Goal: Find specific page/section: Find specific page/section

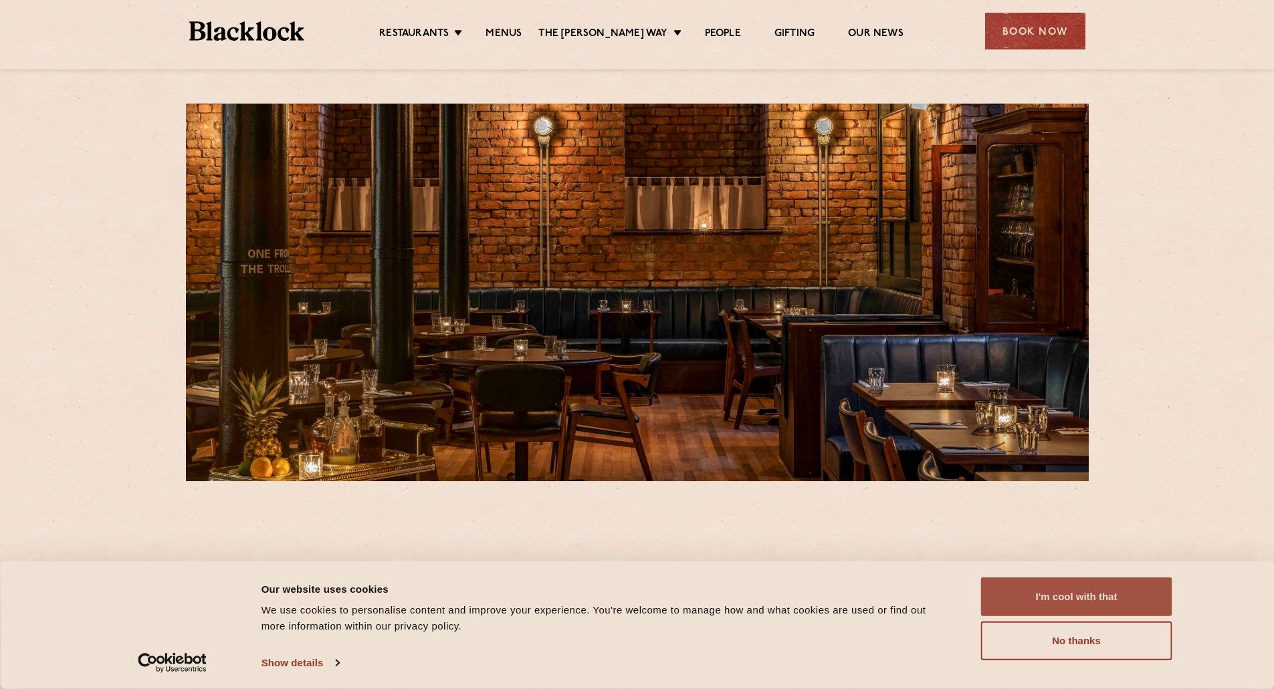
click at [1046, 612] on button "I'm cool with that" at bounding box center [1076, 597] width 191 height 39
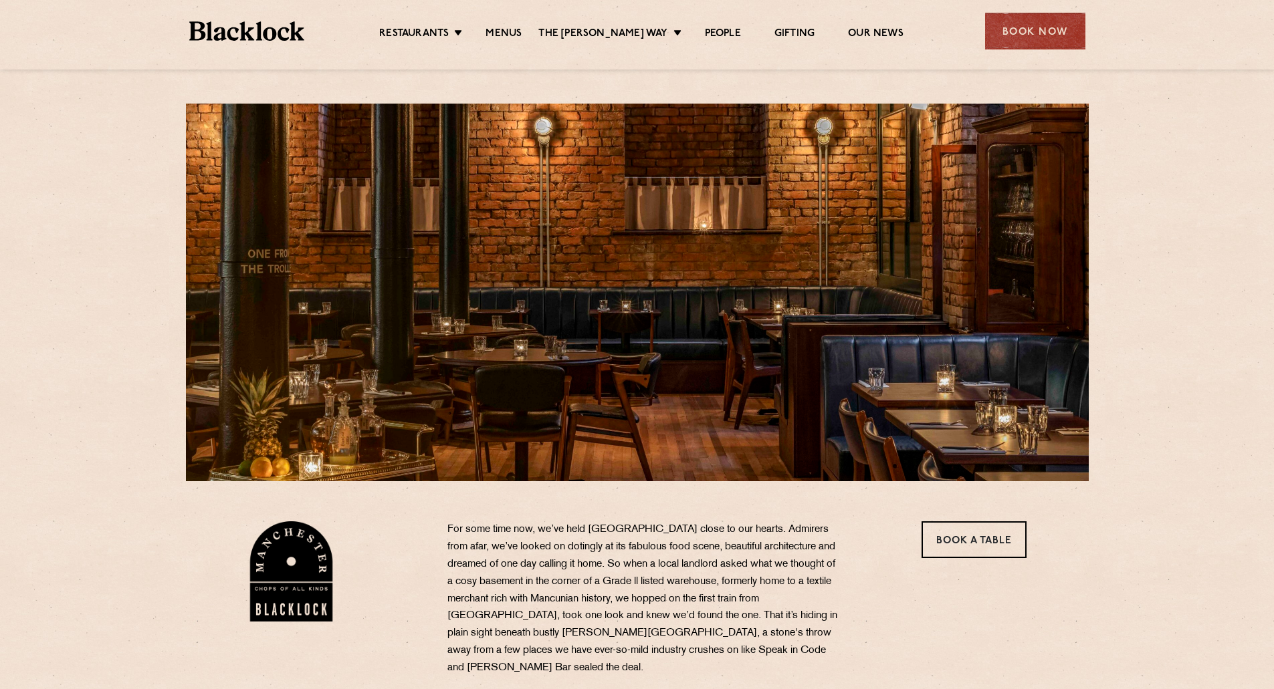
click at [503, 25] on ul "Restaurants Soho City Shoreditch Covent Garden Canary Wharf Manchester Birmingh…" at bounding box center [640, 31] width 673 height 21
click at [508, 29] on link "Menus" at bounding box center [503, 34] width 36 height 15
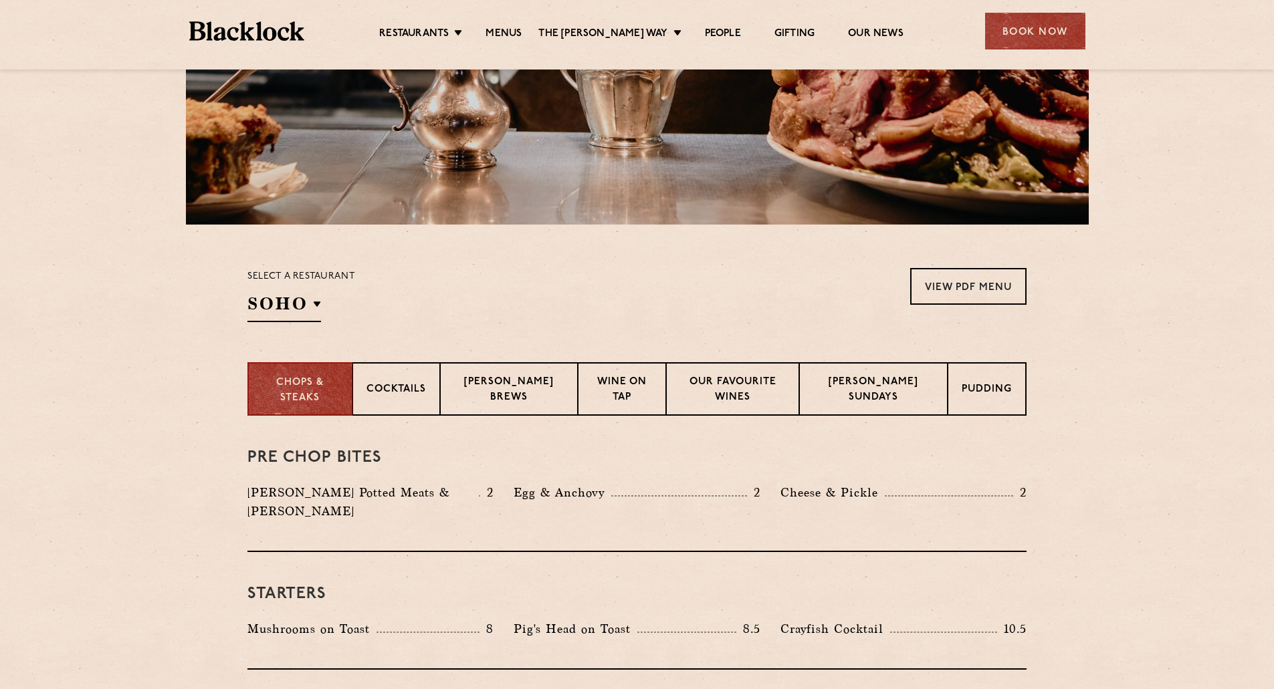
scroll to position [267, 0]
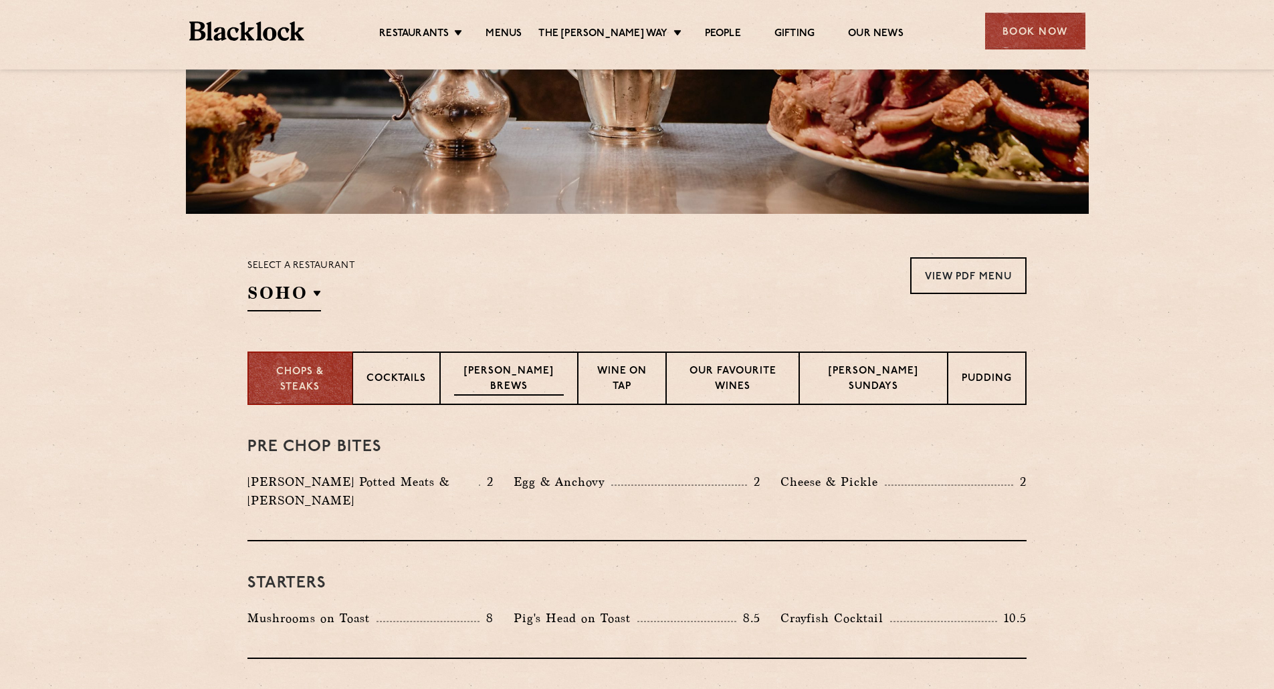
click at [490, 375] on p "[PERSON_NAME] Brews" at bounding box center [509, 379] width 110 height 31
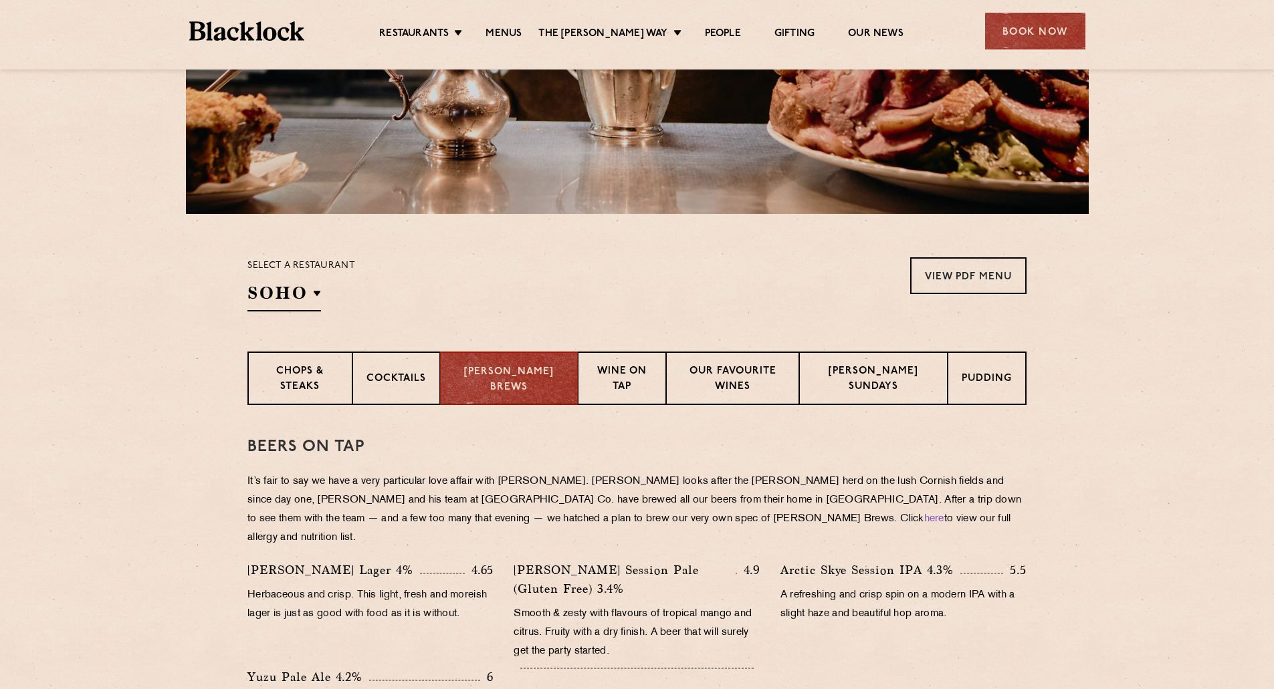
click at [322, 297] on div "Select a restaurant [GEOGRAPHIC_DATA] [GEOGRAPHIC_DATA] [GEOGRAPHIC_DATA] [GEOG…" at bounding box center [301, 284] width 108 height 54
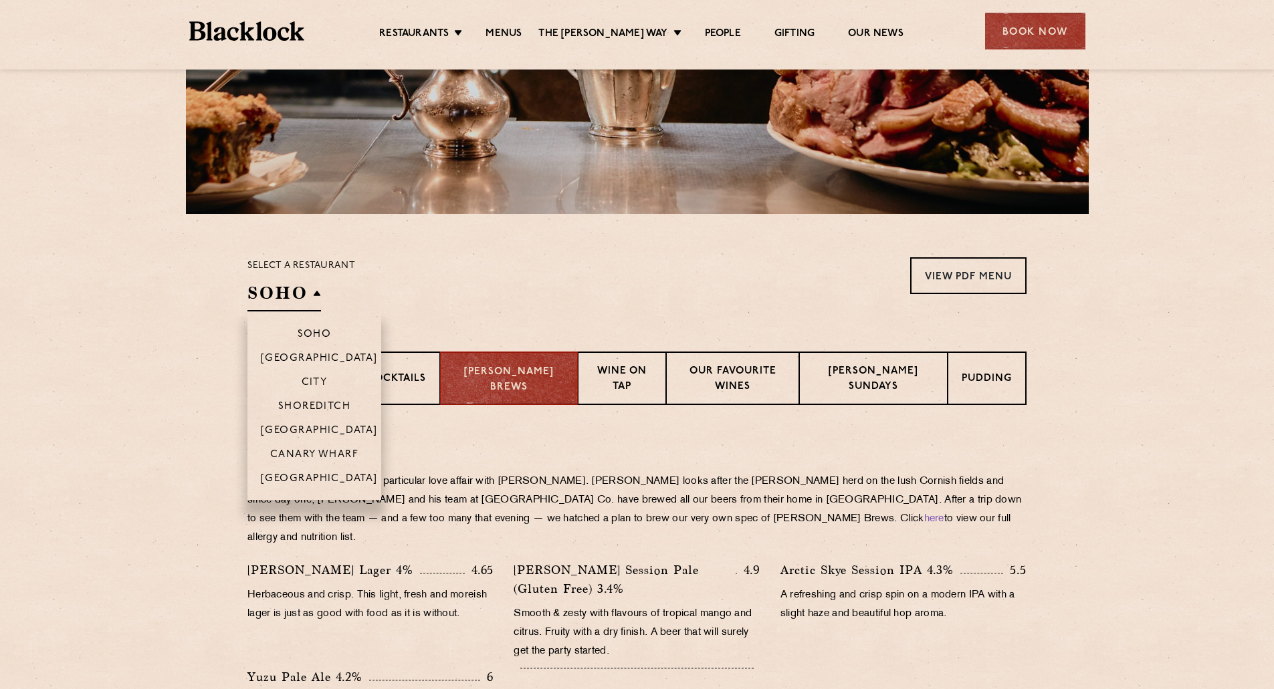
click at [311, 298] on h2 "SOHO" at bounding box center [284, 296] width 74 height 30
click at [320, 471] on li "[GEOGRAPHIC_DATA]" at bounding box center [314, 483] width 134 height 34
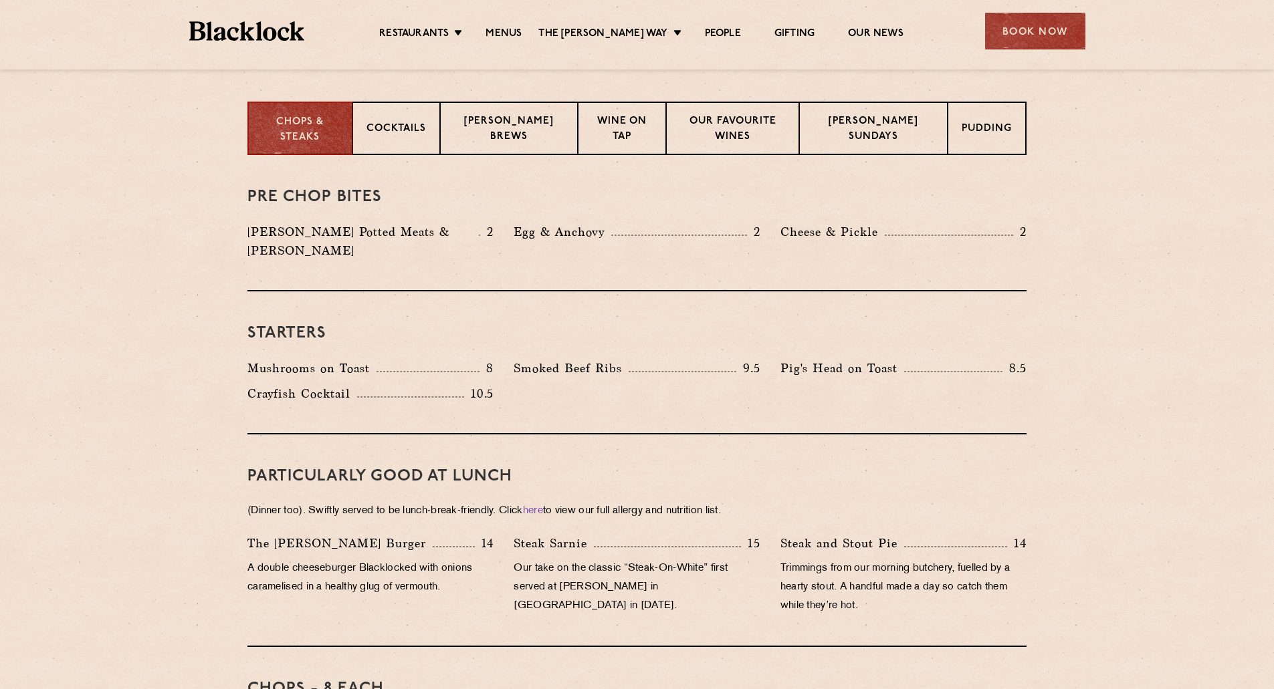
scroll to position [334, 0]
